Goal: Task Accomplishment & Management: Manage account settings

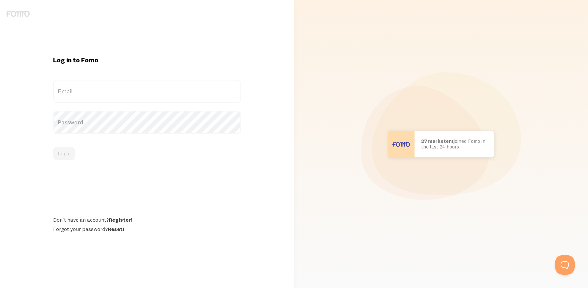
click at [106, 92] on label "Email" at bounding box center [147, 91] width 188 height 23
click at [106, 92] on input "Email" at bounding box center [147, 91] width 188 height 23
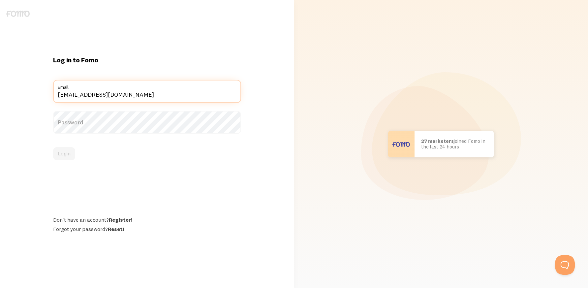
type input "[EMAIL_ADDRESS][DOMAIN_NAME]"
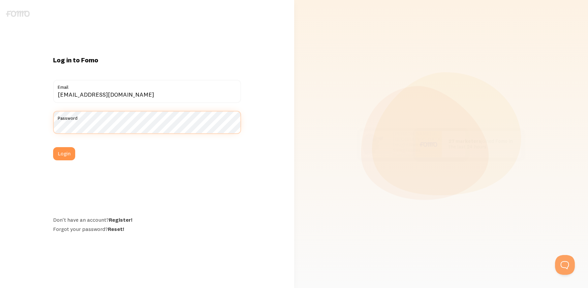
click at [53, 147] on button "Login" at bounding box center [64, 153] width 22 height 13
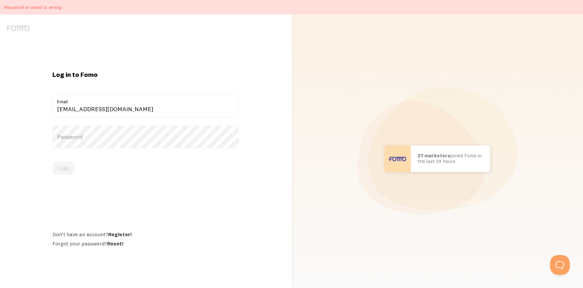
click at [93, 135] on label "Password" at bounding box center [145, 136] width 186 height 23
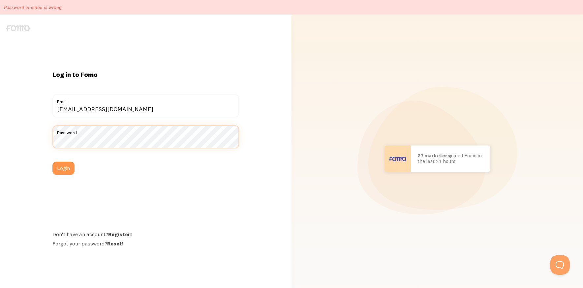
click at [52, 162] on button "Login" at bounding box center [63, 168] width 22 height 13
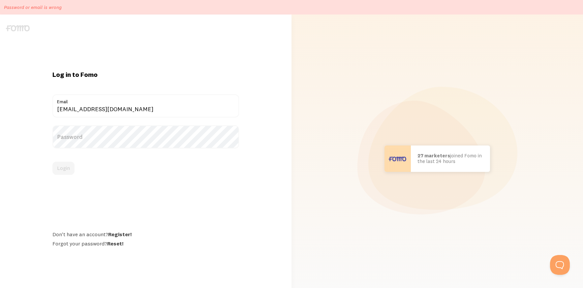
click at [102, 136] on label "Password" at bounding box center [145, 136] width 186 height 23
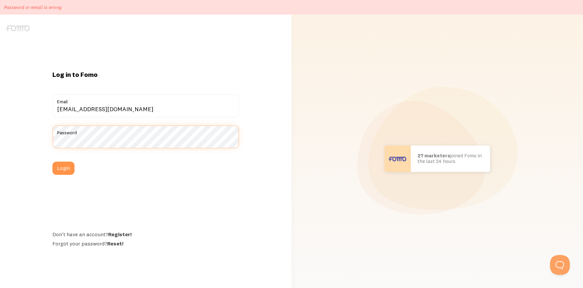
click at [52, 162] on button "Login" at bounding box center [63, 168] width 22 height 13
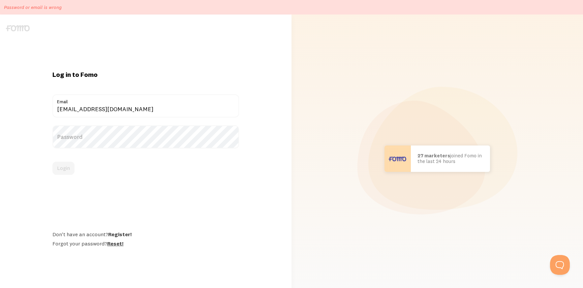
click at [118, 245] on link "Reset!" at bounding box center [115, 243] width 16 height 7
